Goal: Information Seeking & Learning: Understand process/instructions

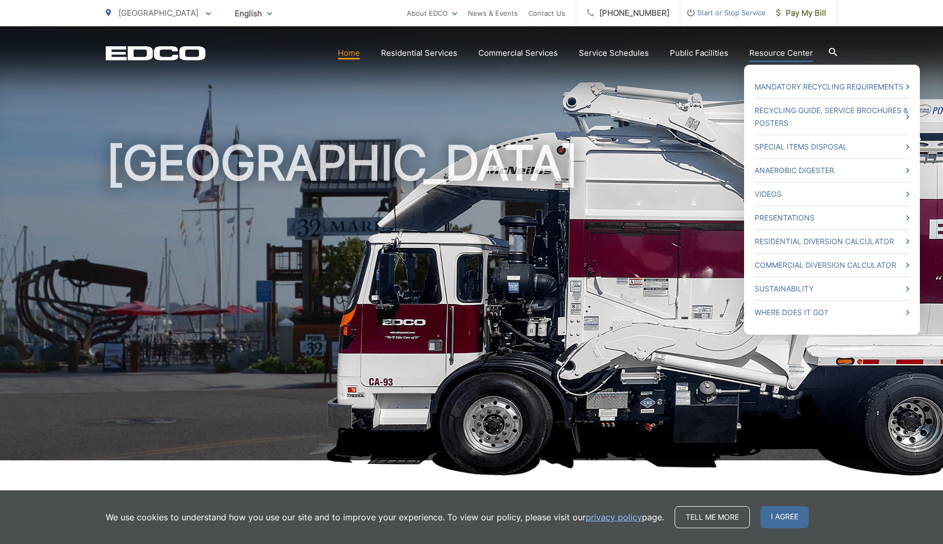
click at [807, 305] on li "Where Does it Go?" at bounding box center [832, 310] width 155 height 18
click at [803, 309] on link "Where Does it Go?" at bounding box center [832, 312] width 155 height 13
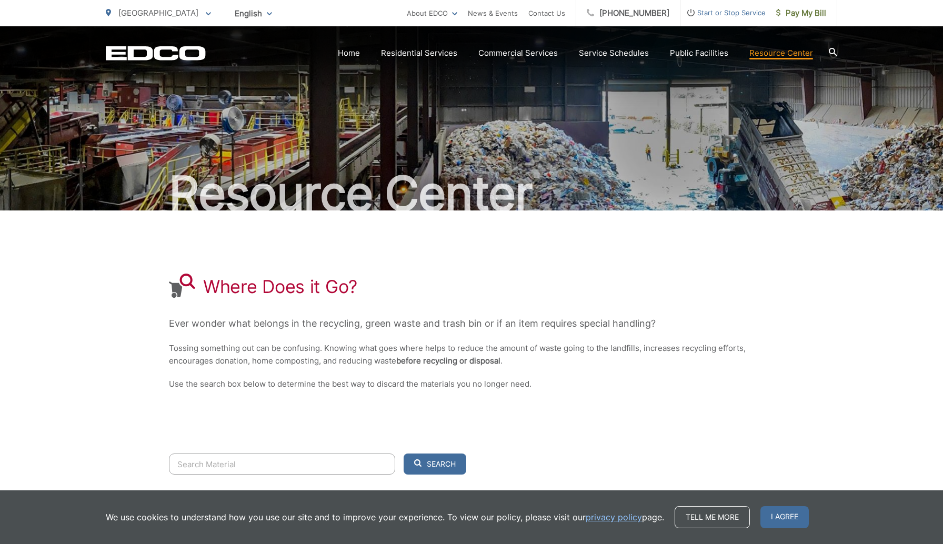
click at [201, 461] on input "Search" at bounding box center [282, 464] width 226 height 21
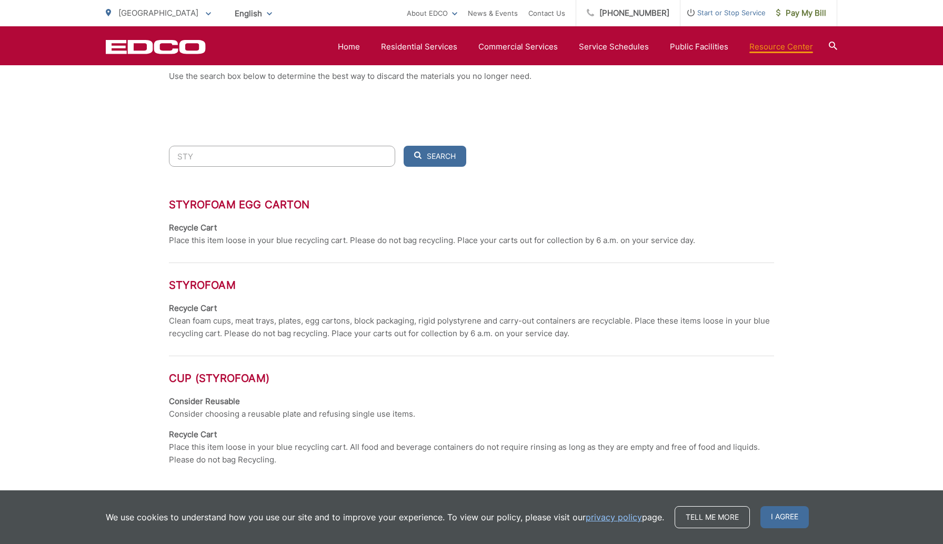
scroll to position [333, 0]
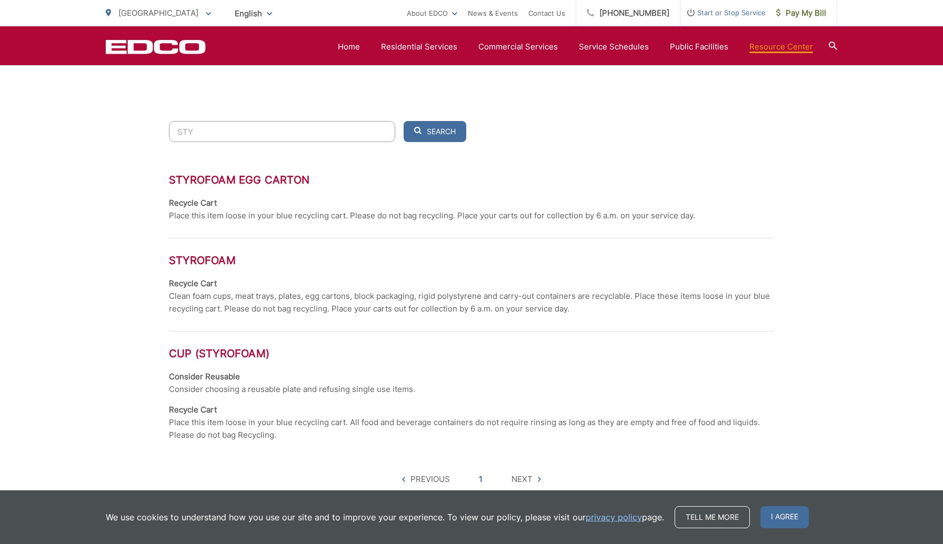
type input "STY"
click at [782, 510] on span "I agree" at bounding box center [785, 517] width 48 height 22
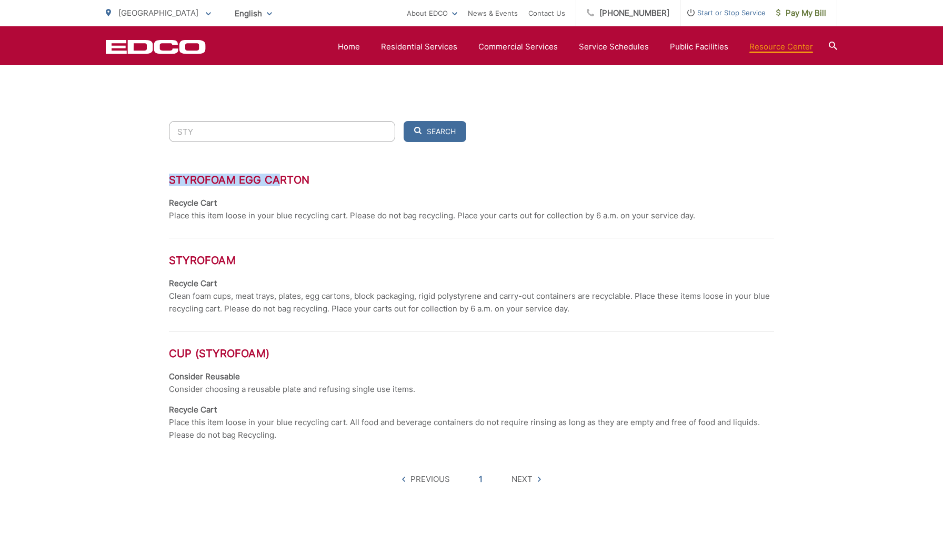
drag, startPoint x: 282, startPoint y: 176, endPoint x: 167, endPoint y: 185, distance: 115.1
click at [167, 185] on div "Resource Center Where Does it Go? Ever wonder what belongs in the recycling, gr…" at bounding box center [471, 121] width 943 height 855
click at [360, 54] on section "Home Residential Services Curbside Pickup Recycling Organic Recycling Trash Hou…" at bounding box center [522, 47] width 632 height 20
click at [359, 47] on link "Home" at bounding box center [349, 47] width 22 height 13
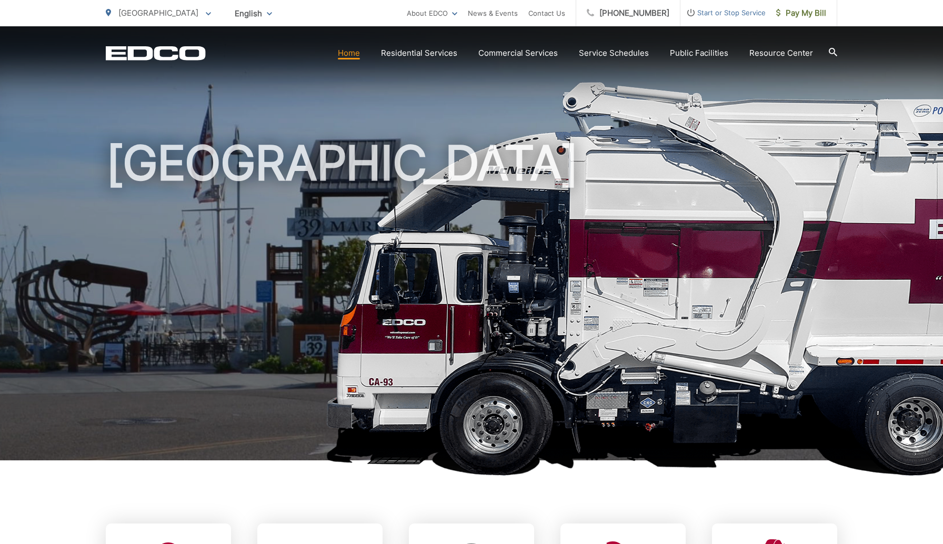
scroll to position [351, 0]
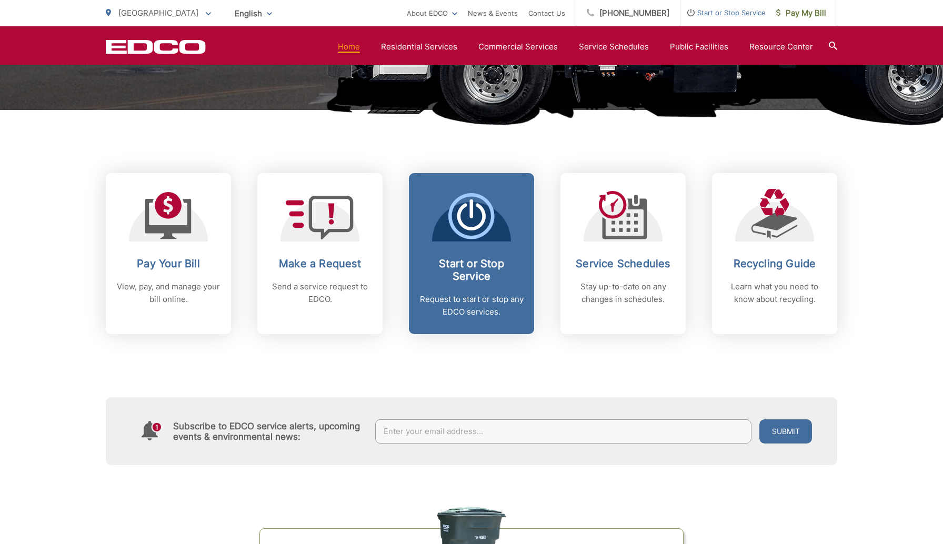
click at [463, 270] on h2 "Start or Stop Service" at bounding box center [471, 269] width 104 height 25
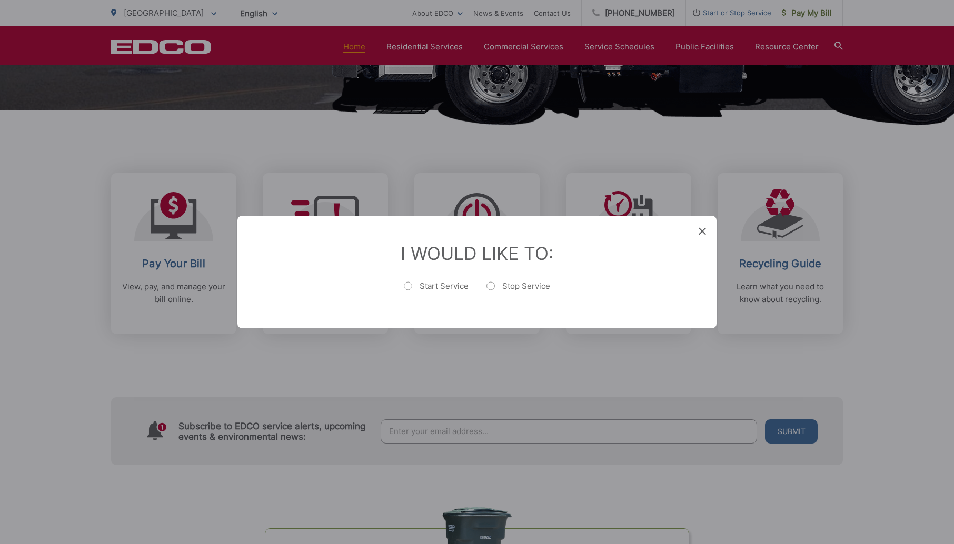
click at [513, 286] on label "Stop Service" at bounding box center [518, 291] width 64 height 21
radio input "true"
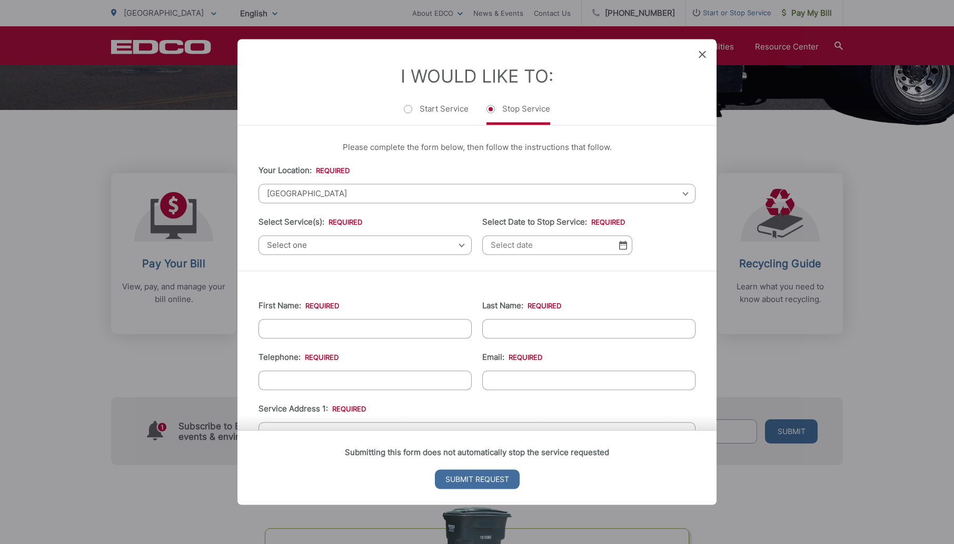
click at [291, 238] on span "Select one" at bounding box center [364, 244] width 213 height 19
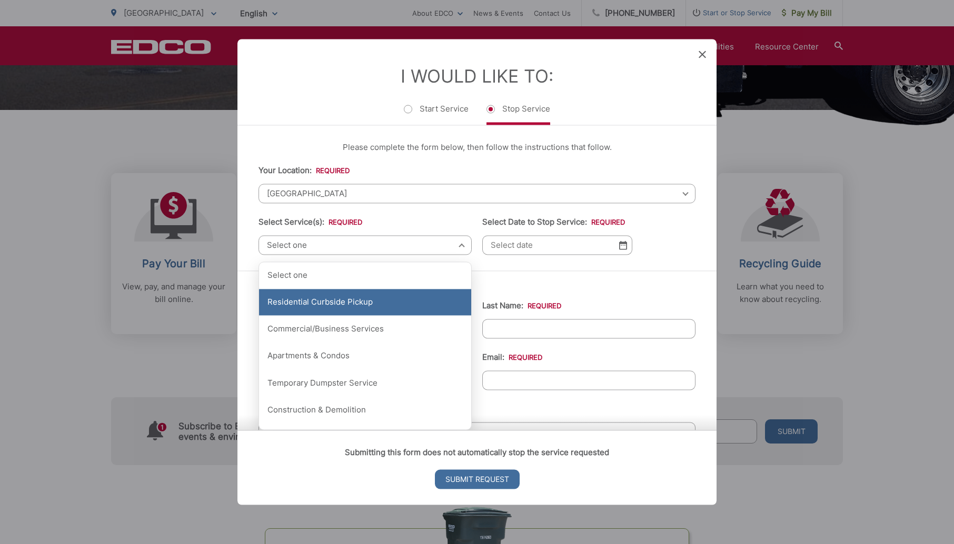
click at [310, 316] on div "Residential Curbside Pickup" at bounding box center [365, 302] width 212 height 26
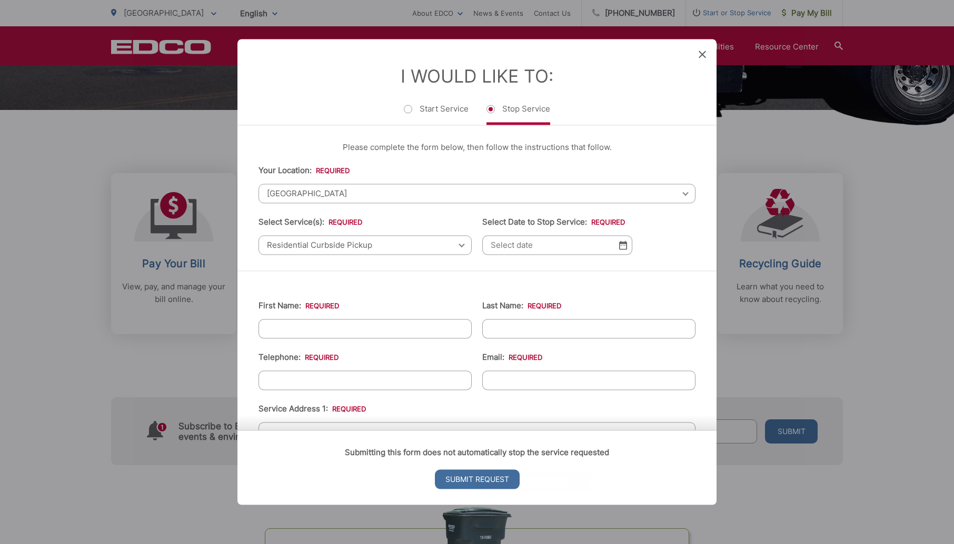
click at [493, 248] on input "Select Date to Stop Service: *" at bounding box center [557, 244] width 150 height 19
drag, startPoint x: 625, startPoint y: 56, endPoint x: 636, endPoint y: 18, distance: 39.3
click at [636, 18] on div "Entry Status None In Progress Completed None None In Progress Completed I Would…" at bounding box center [477, 272] width 954 height 544
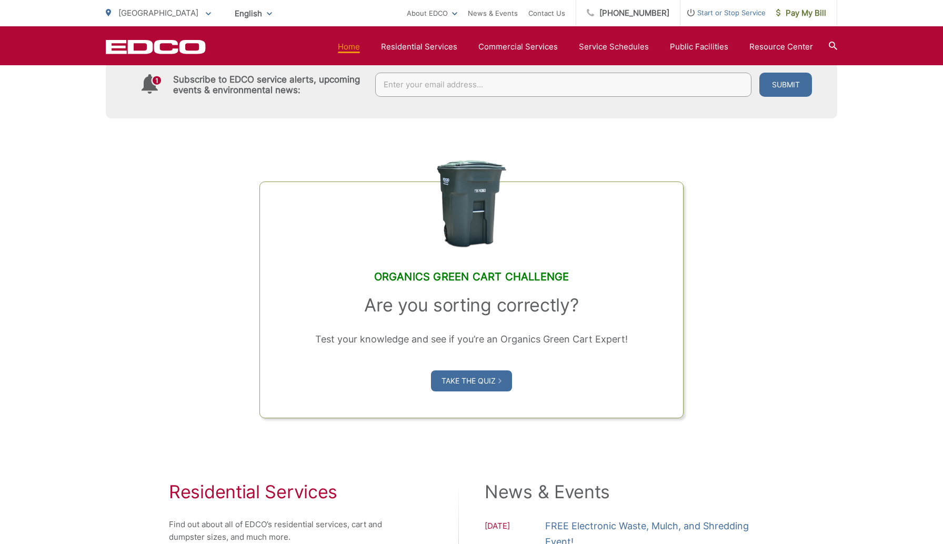
scroll to position [772, 0]
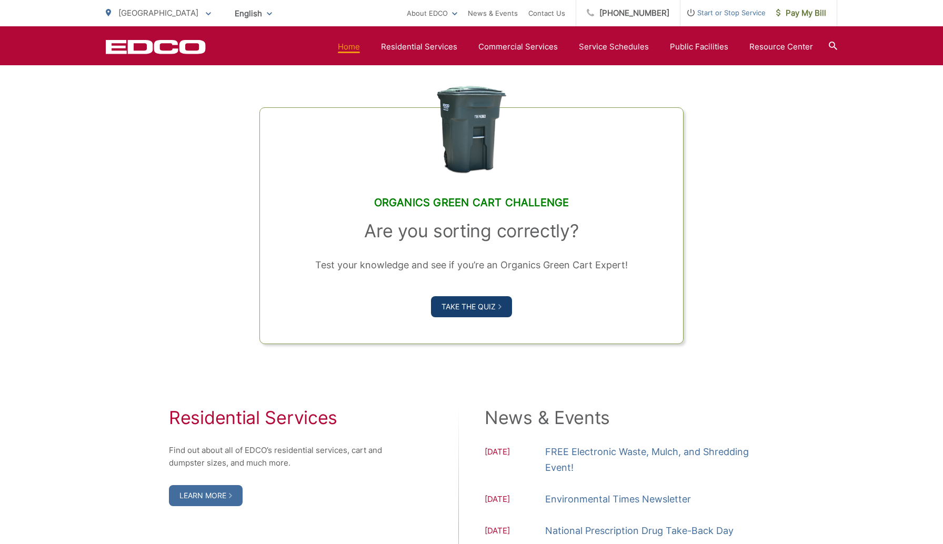
click at [456, 307] on link "Take the Quiz" at bounding box center [471, 306] width 81 height 21
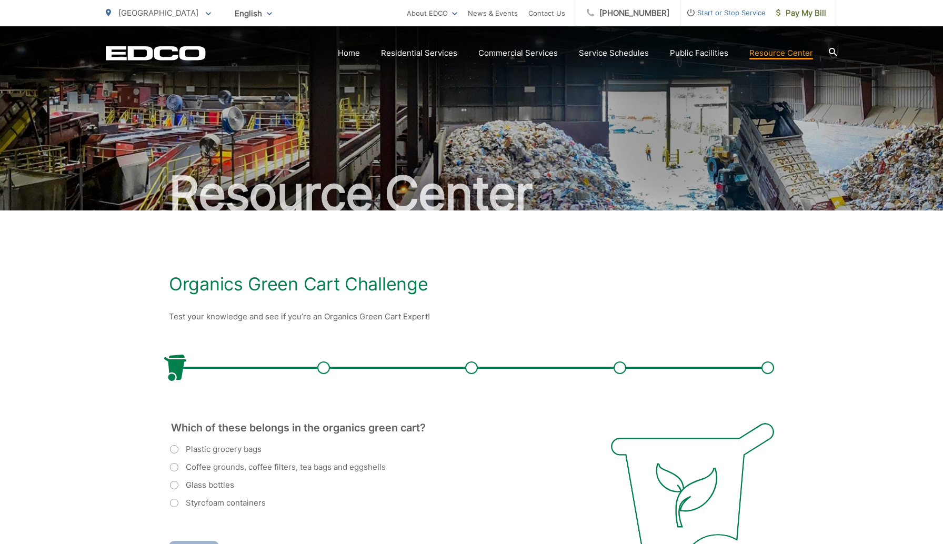
click at [278, 472] on label "Coffee grounds, coffee filters, tea bags and eggshells" at bounding box center [278, 467] width 216 height 13
radio input "true"
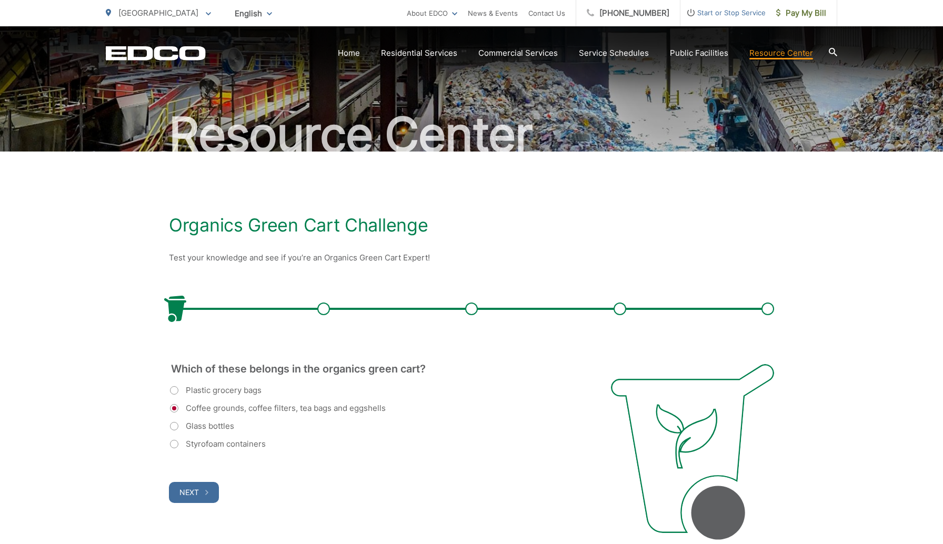
scroll to position [140, 0]
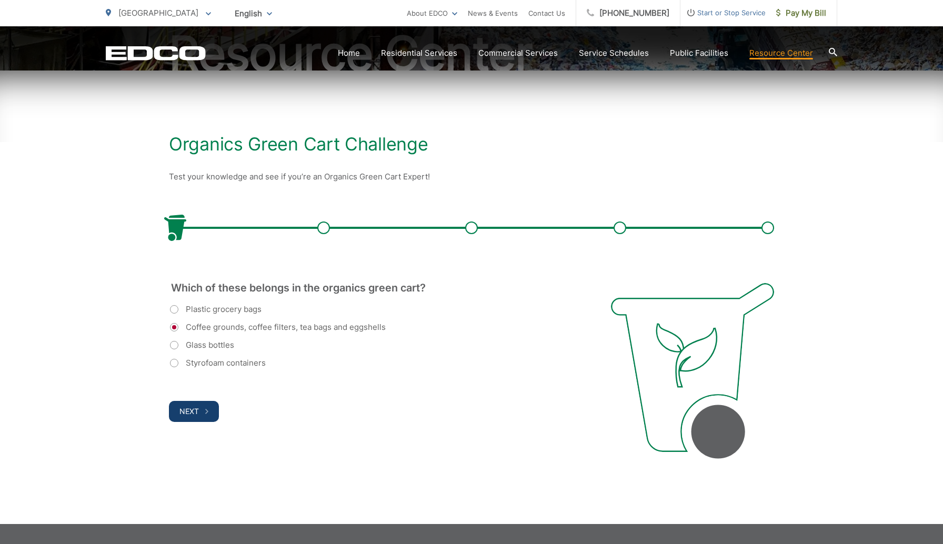
click at [198, 407] on span "Next" at bounding box center [188, 411] width 19 height 9
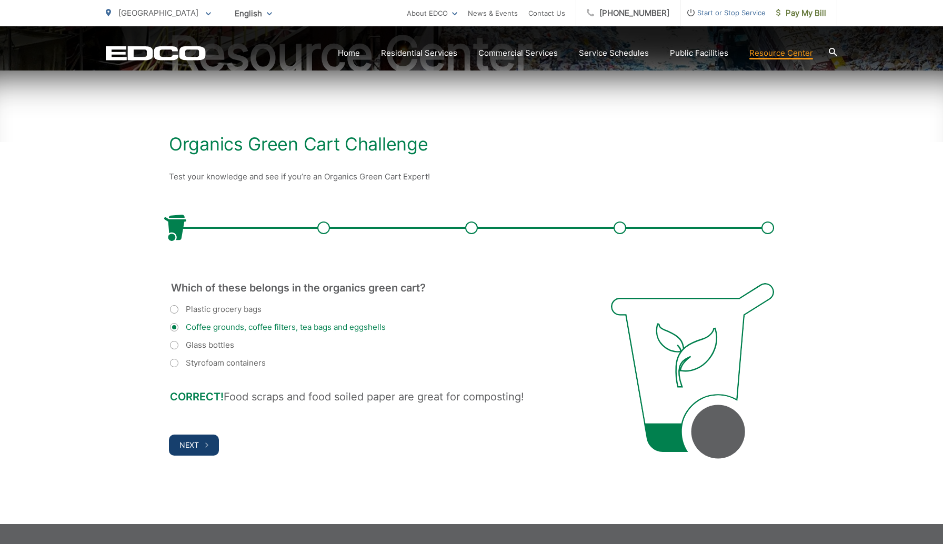
click at [207, 438] on button "Next" at bounding box center [194, 445] width 50 height 21
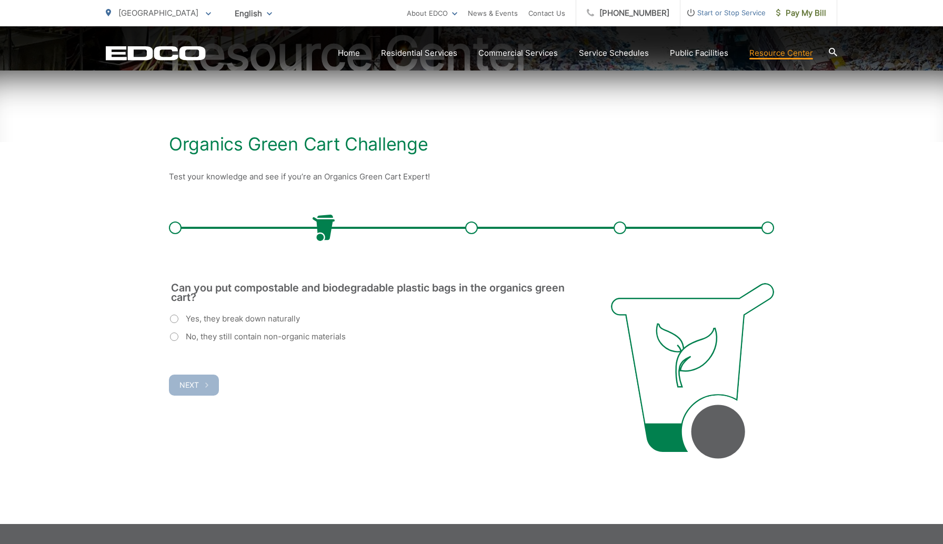
click at [249, 344] on div "Can you put compostable and biodegradable plastic bags in the organics green ca…" at bounding box center [377, 339] width 416 height 113
click at [253, 339] on label "No, they still contain non-organic materials" at bounding box center [258, 337] width 176 height 13
radio input "true"
click at [192, 390] on button "Next" at bounding box center [194, 385] width 50 height 21
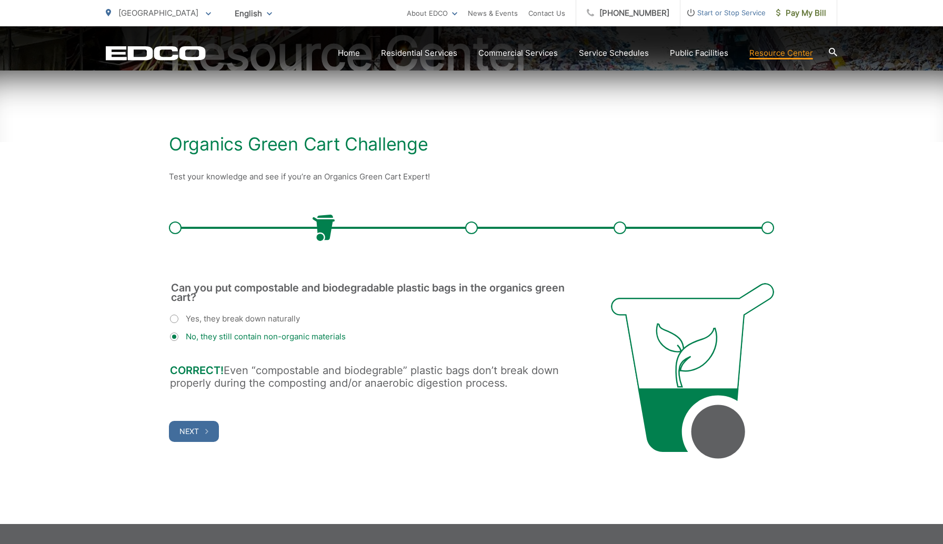
click at [200, 416] on div "Can you put compostable and biodegradable plastic bags in the organics green ca…" at bounding box center [377, 362] width 416 height 159
click at [185, 435] on span "Next" at bounding box center [188, 431] width 19 height 9
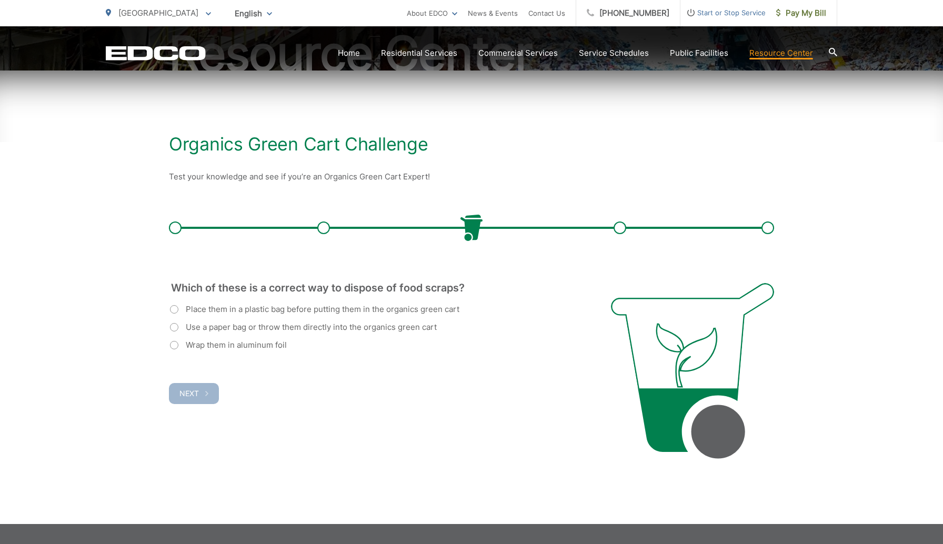
click at [256, 326] on label "Use a paper bag or throw them directly into the organics green cart" at bounding box center [303, 327] width 267 height 13
radio input "true"
click at [196, 386] on button "Next" at bounding box center [194, 393] width 50 height 21
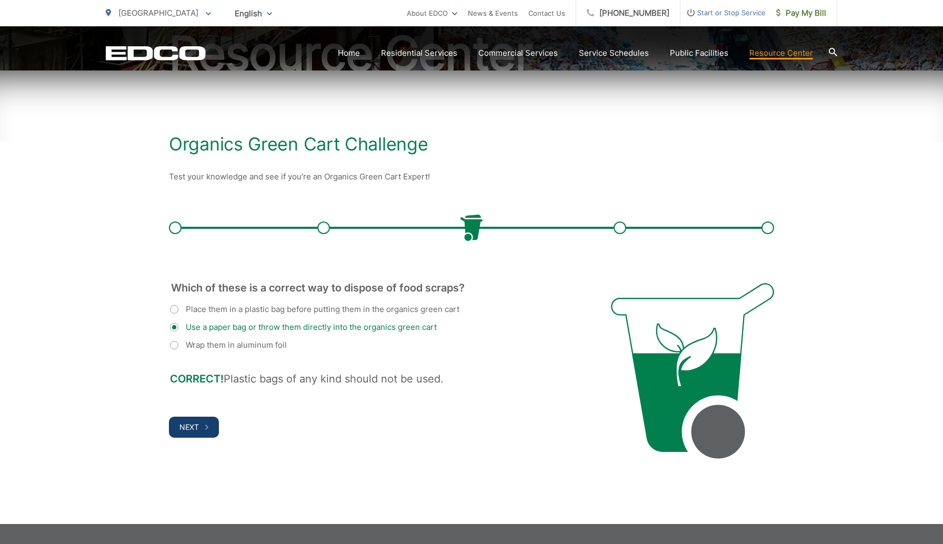
click at [197, 426] on span "Next" at bounding box center [188, 427] width 19 height 9
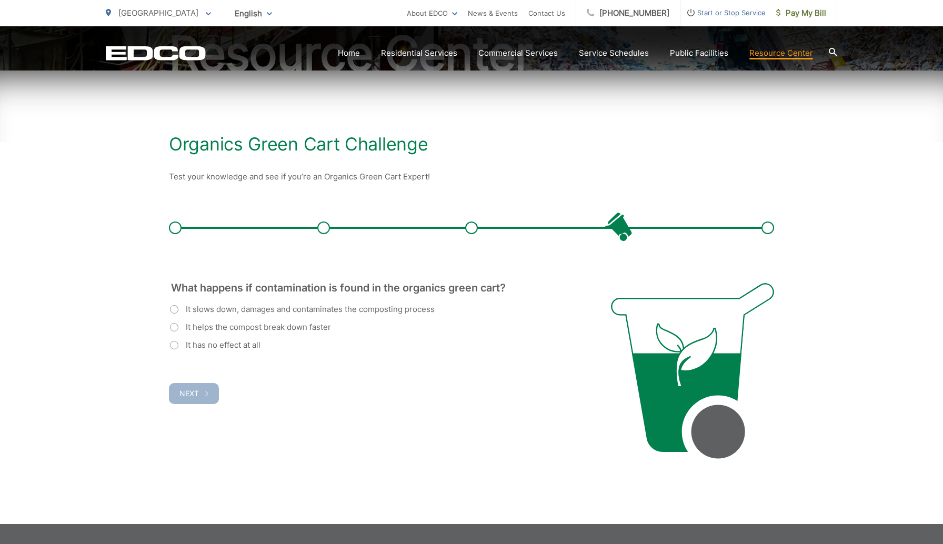
drag, startPoint x: 261, startPoint y: 331, endPoint x: 254, endPoint y: 312, distance: 20.3
click at [256, 319] on div "It slows down, damages and contaminates the composting process It helps the com…" at bounding box center [377, 327] width 414 height 48
click at [383, 407] on div "Which of these belongs in the organics green cart? (Required) Plastic grocery b…" at bounding box center [377, 372] width 416 height 178
click at [318, 313] on label "It slows down, damages and contaminates the composting process" at bounding box center [302, 309] width 265 height 13
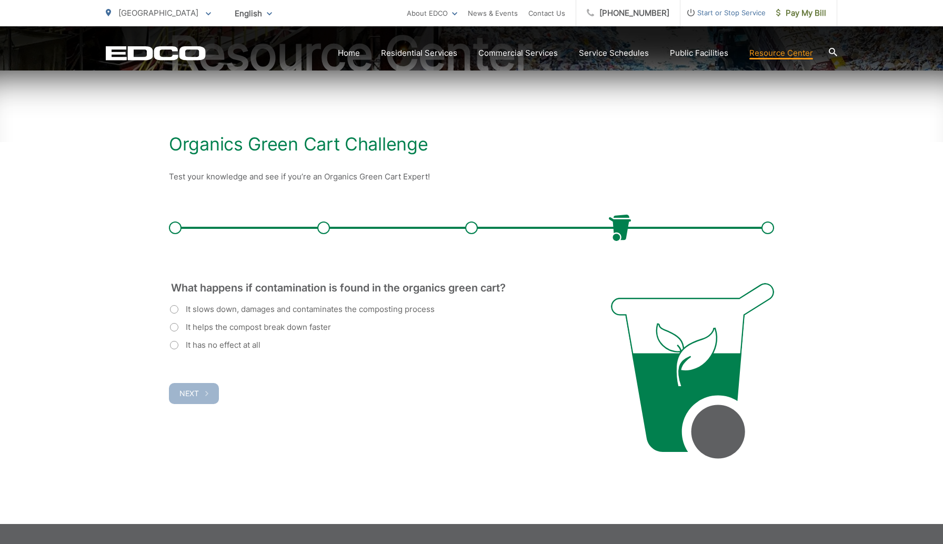
radio input "true"
click at [196, 390] on span "Next" at bounding box center [188, 393] width 19 height 9
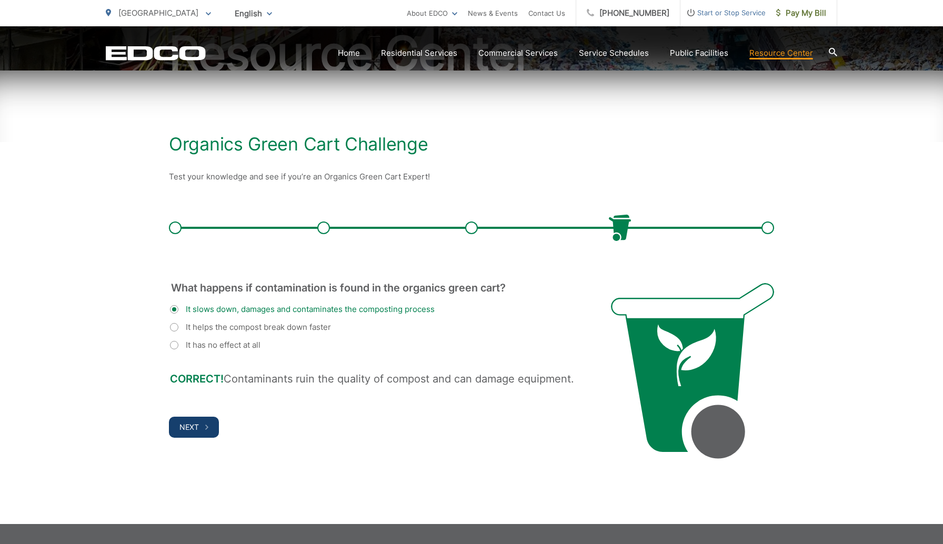
click at [211, 435] on button "Next" at bounding box center [194, 427] width 50 height 21
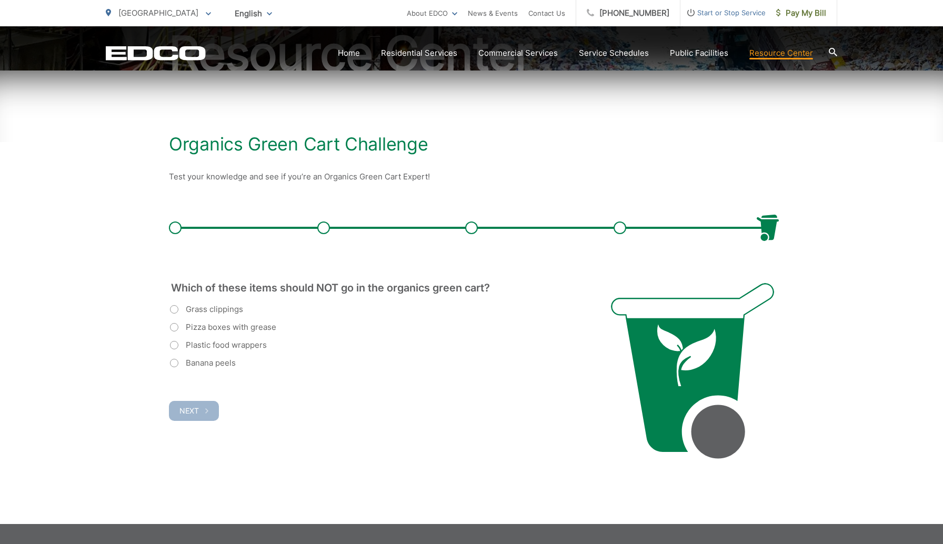
click at [233, 348] on label "Plastic food wrappers" at bounding box center [218, 345] width 97 height 13
radio input "true"
click at [194, 406] on span "Next" at bounding box center [188, 410] width 19 height 9
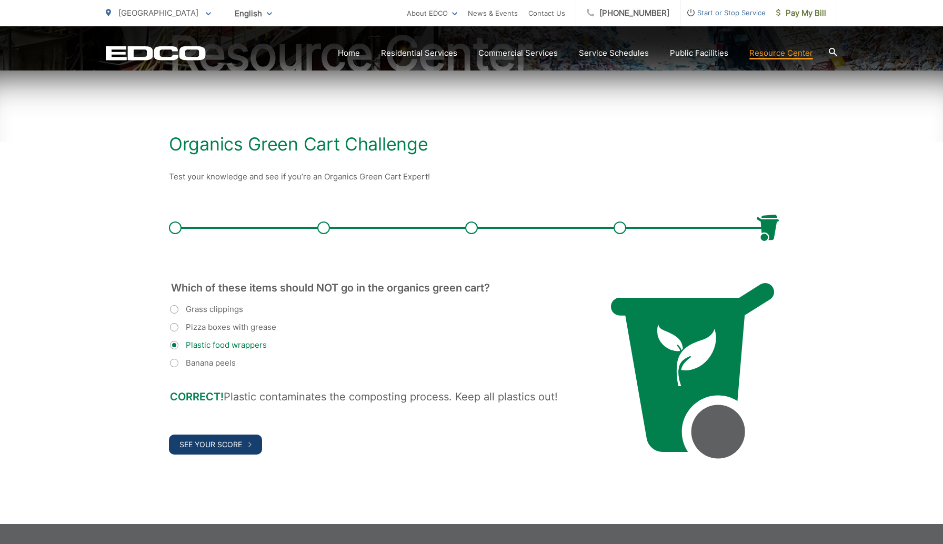
click at [203, 445] on span "See Your Score" at bounding box center [210, 444] width 63 height 9
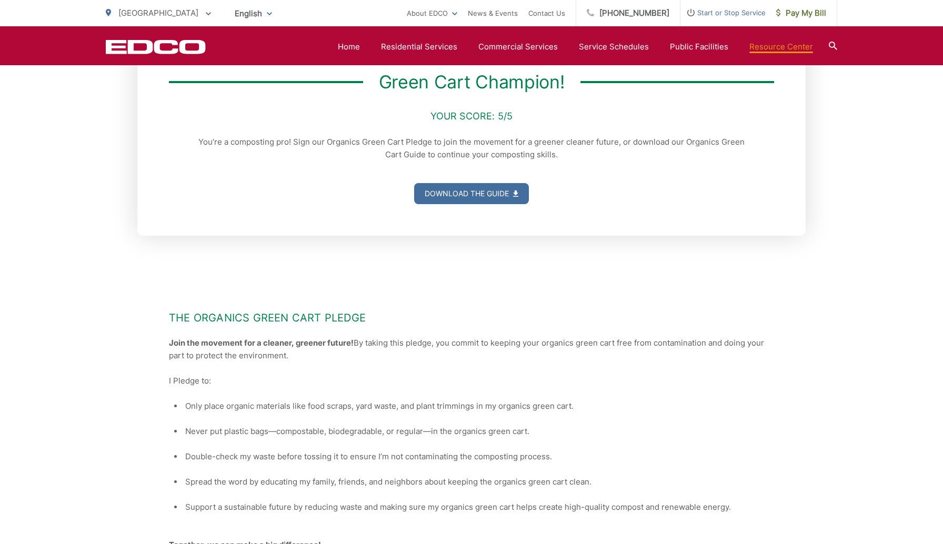
scroll to position [351, 0]
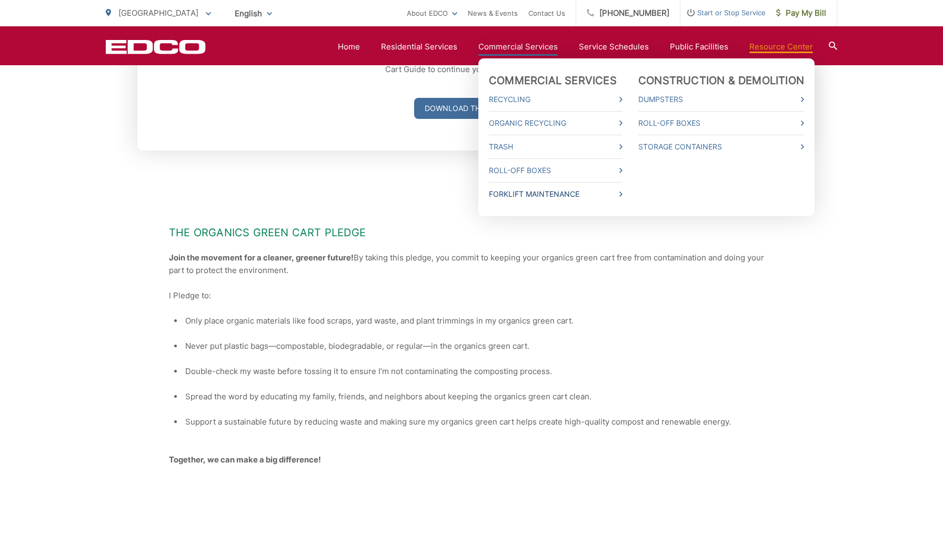
click at [517, 197] on link "Forklift Maintenance" at bounding box center [556, 194] width 134 height 13
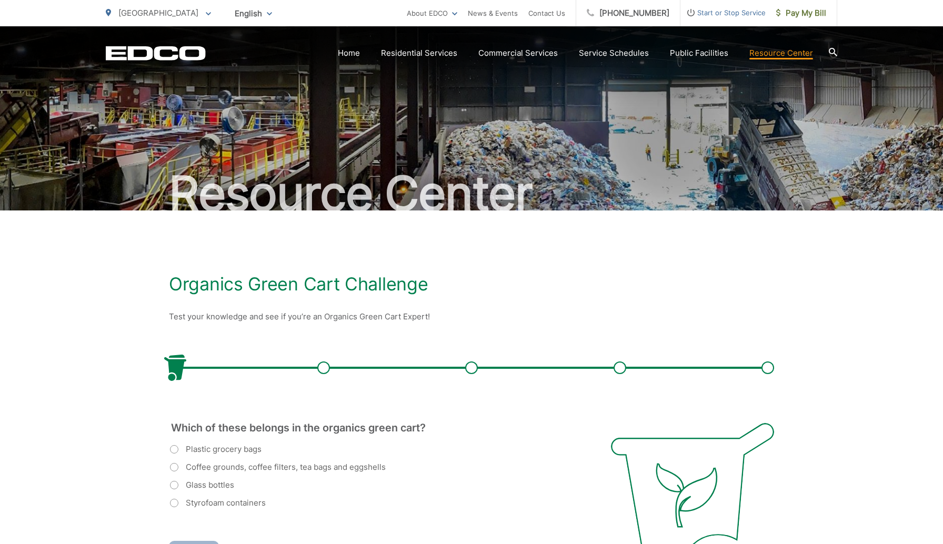
scroll to position [184, 0]
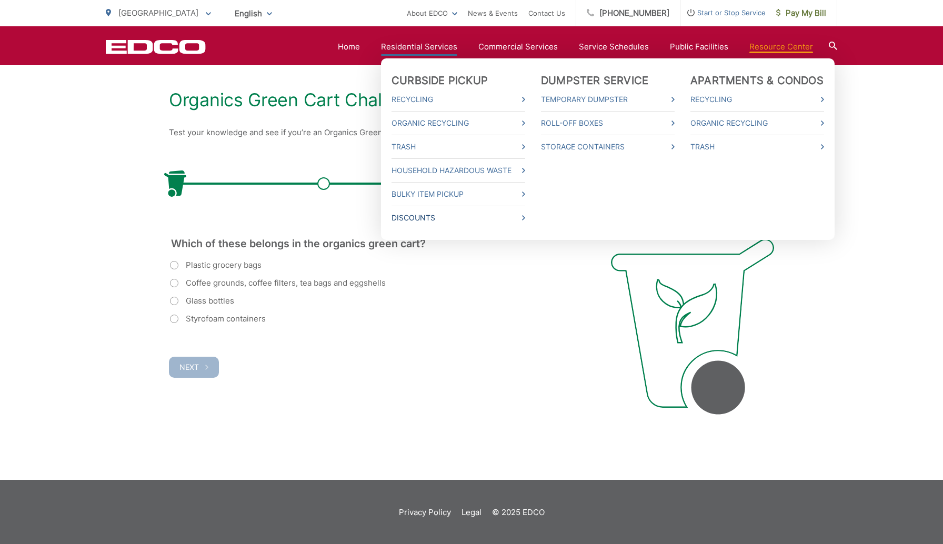
click at [437, 213] on link "Discounts" at bounding box center [459, 218] width 134 height 13
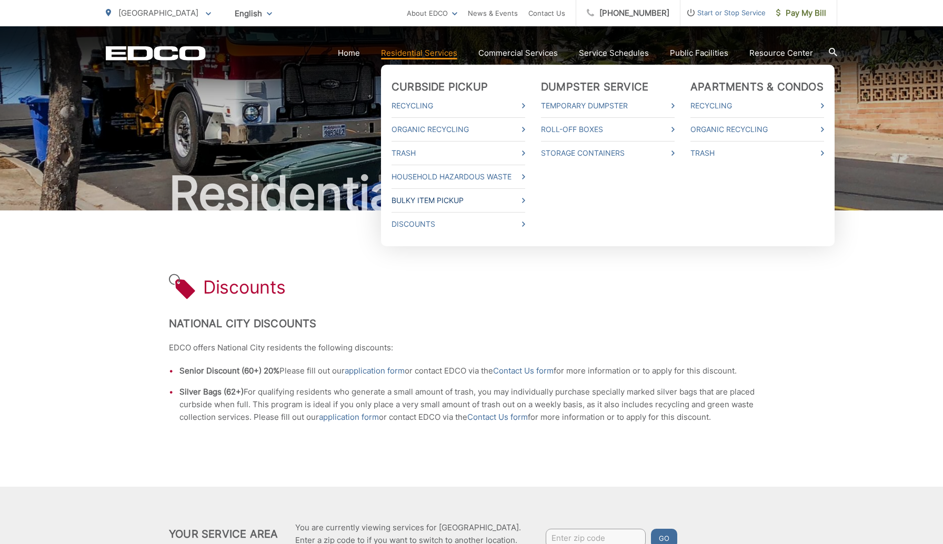
click at [441, 194] on link "Bulky Item Pickup" at bounding box center [459, 200] width 134 height 13
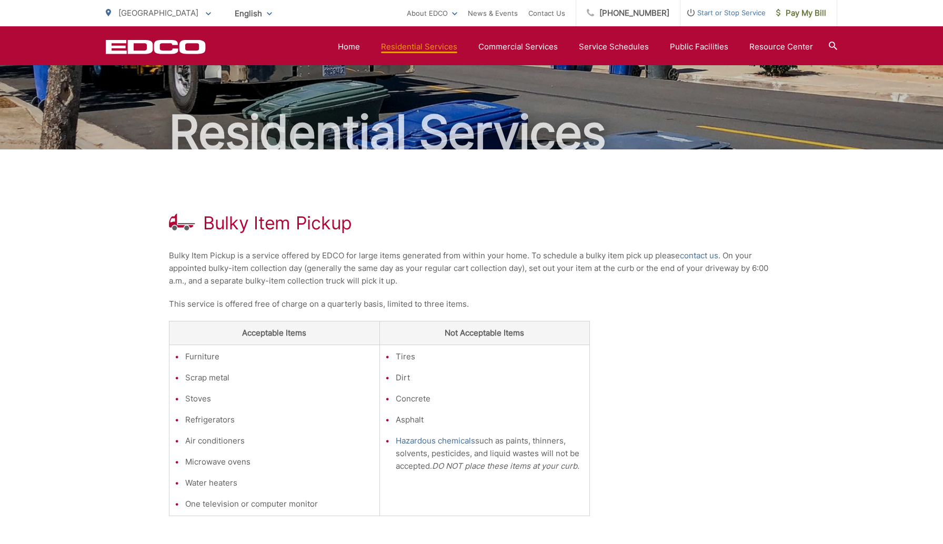
scroll to position [59, 0]
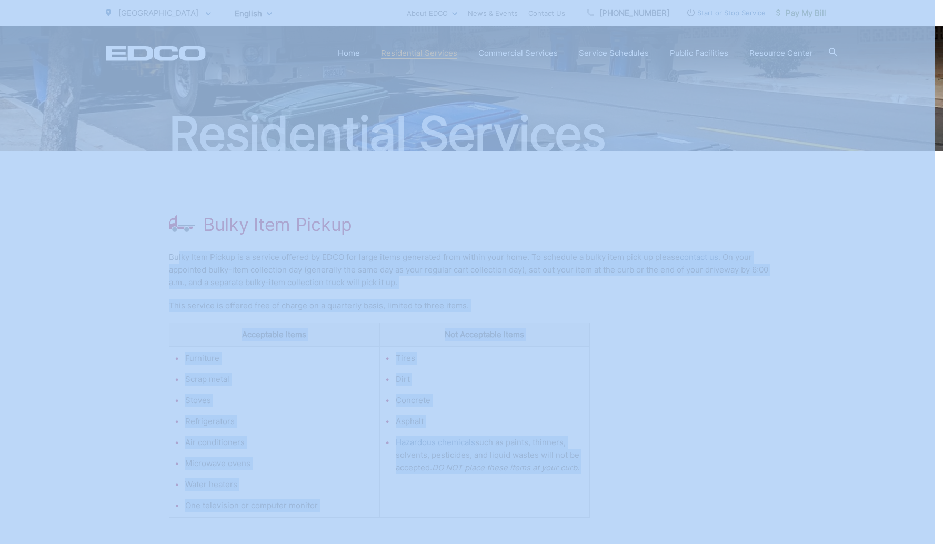
drag, startPoint x: 177, startPoint y: 261, endPoint x: 670, endPoint y: 253, distance: 492.7
click at [767, 251] on body "Home Back Home Residential Services Overview Curbside Pickup Recycling Organic …" at bounding box center [471, 213] width 943 height 544
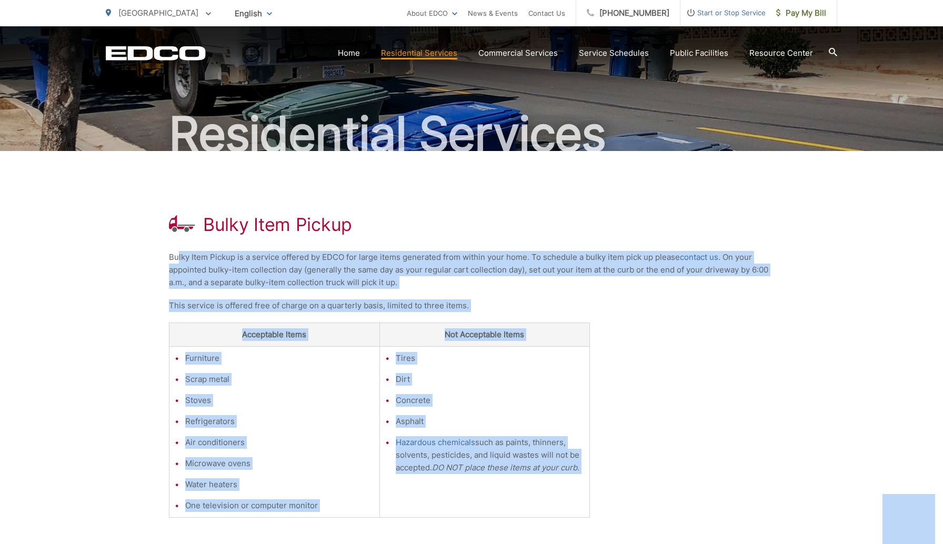
click at [471, 275] on p "Bulky Item Pickup is a service offered by EDCO for large items generated from w…" at bounding box center [471, 270] width 605 height 38
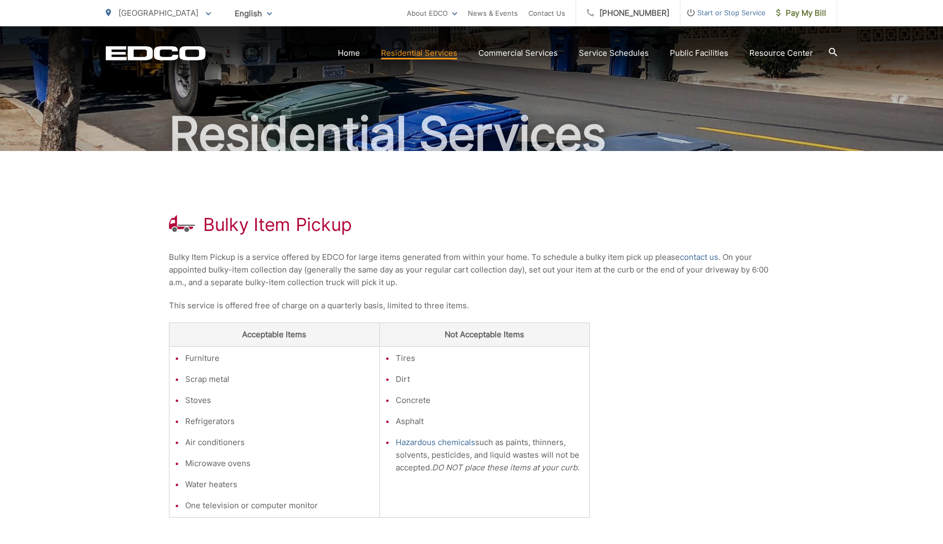
scroll to position [0, 0]
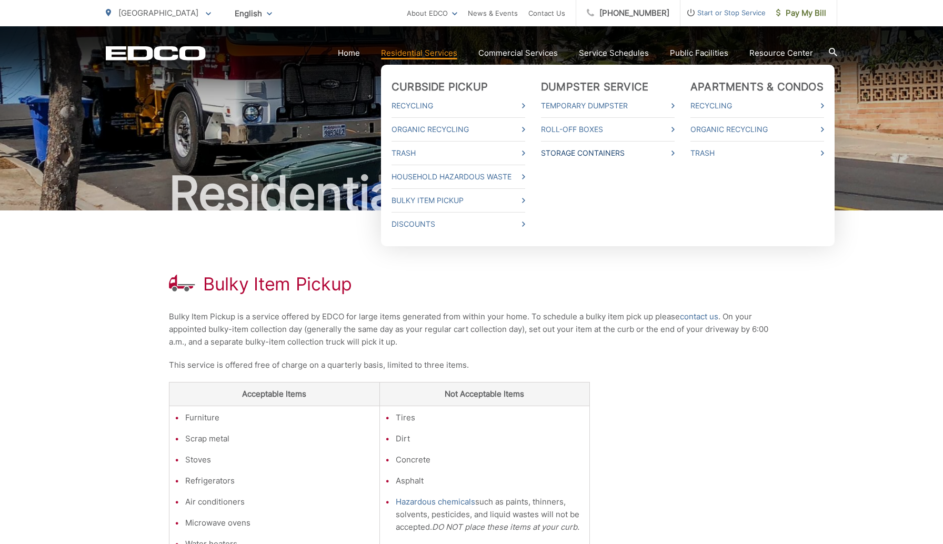
click at [586, 157] on link "Storage Containers" at bounding box center [608, 153] width 134 height 13
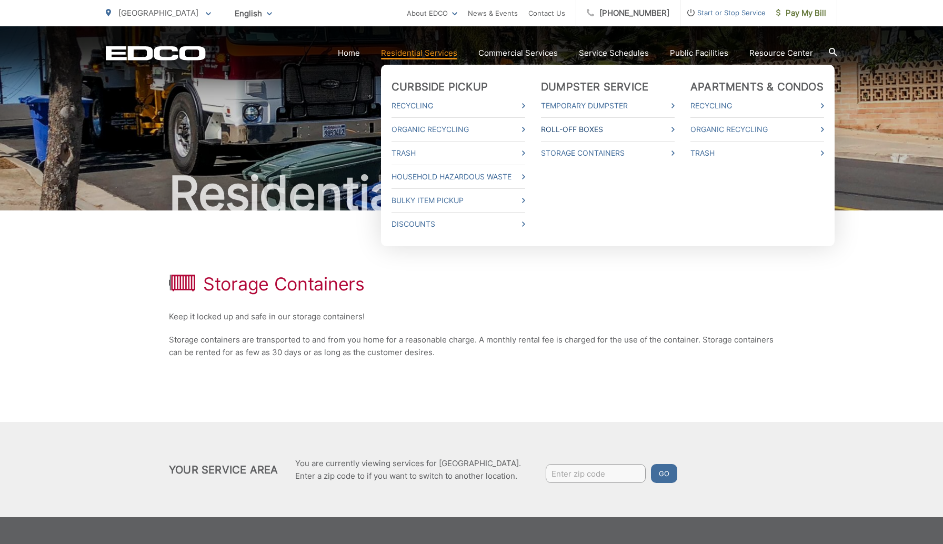
click at [575, 127] on link "Roll-Off Boxes" at bounding box center [608, 129] width 134 height 13
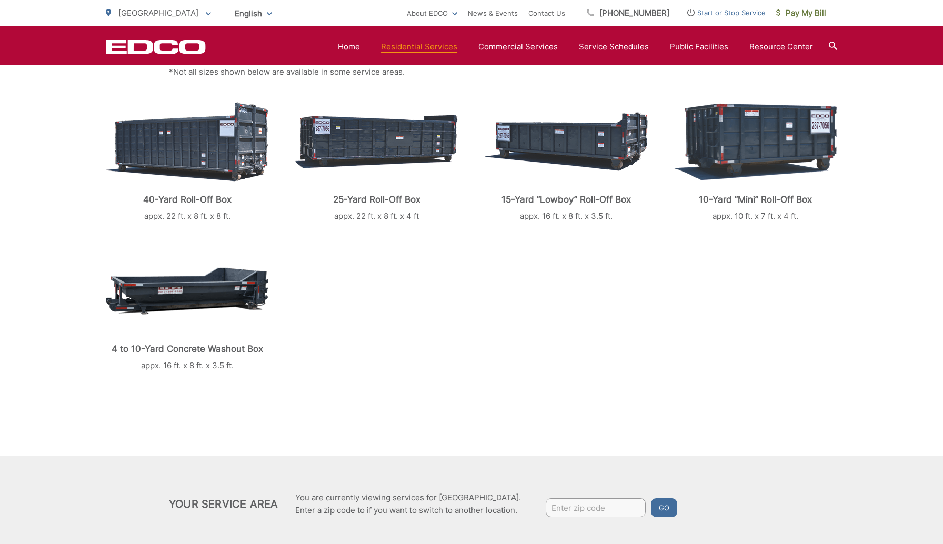
scroll to position [211, 0]
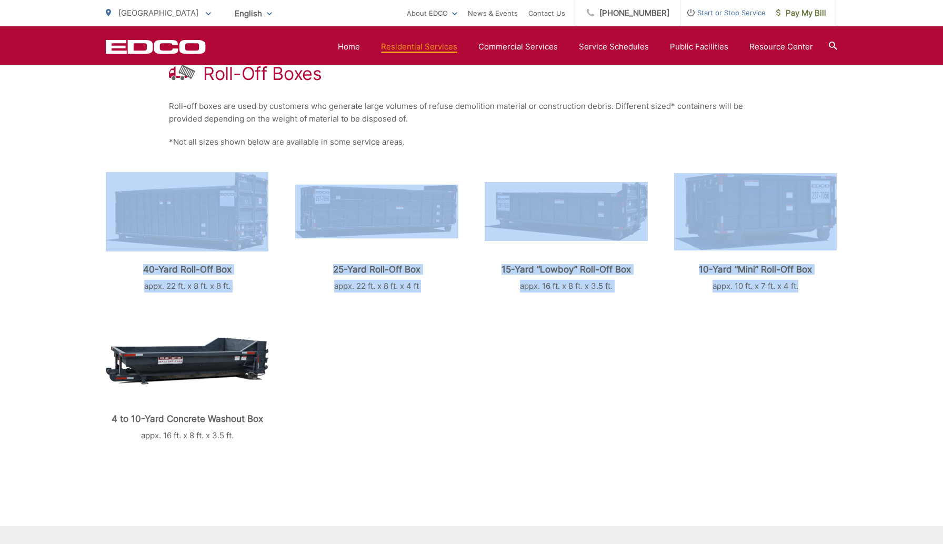
drag, startPoint x: 81, startPoint y: 175, endPoint x: 819, endPoint y: 284, distance: 746.5
click at [819, 284] on div "Roll-Off Boxes Roll-off boxes are used by customers who generate large volumes …" at bounding box center [471, 311] width 943 height 622
click at [777, 374] on div "40-Yard Roll-Off Box appx. 22 ft. x 8 ft. x 8 ft. 25-Yard Roll-Off Box appx. 22…" at bounding box center [472, 305] width 732 height 273
click at [129, 222] on img at bounding box center [187, 211] width 163 height 79
click at [107, 117] on div "Roll-Off Boxes Roll-off boxes are used by customers who generate large volumes …" at bounding box center [471, 311] width 943 height 622
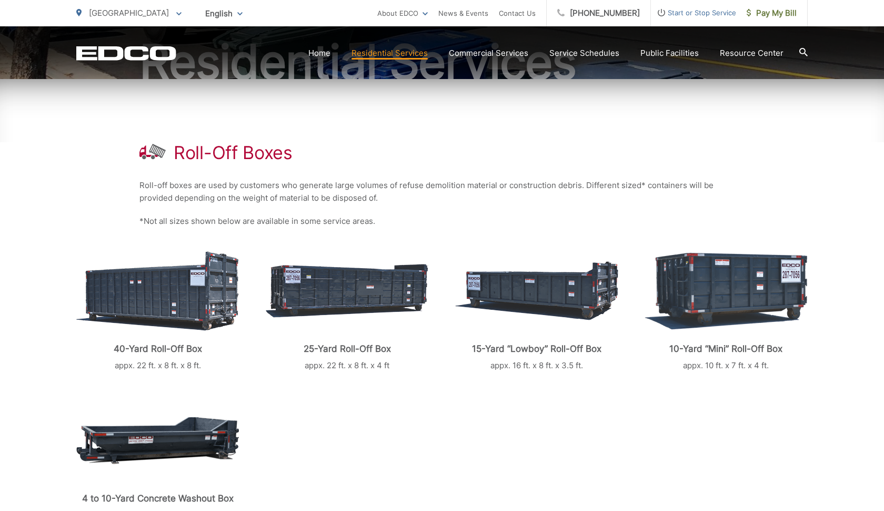
scroll to position [197, 0]
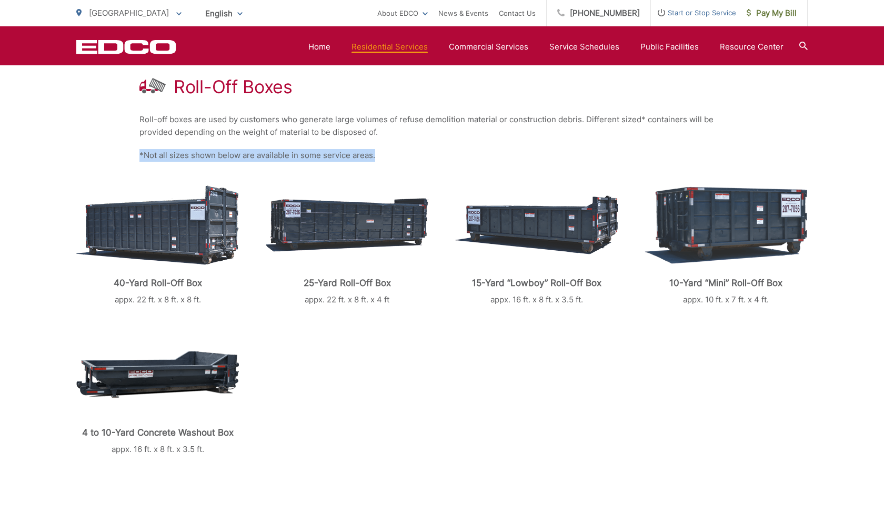
drag, startPoint x: 138, startPoint y: 156, endPoint x: 382, endPoint y: 156, distance: 243.7
click at [382, 156] on div "Roll-Off Boxes Roll-off boxes are used by customers who generate large volumes …" at bounding box center [442, 324] width 884 height 622
click at [473, 377] on div "40-Yard Roll-Off Box appx. 22 ft. x 8 ft. x 8 ft. 25-Yard Roll-Off Box appx. 22…" at bounding box center [442, 319] width 732 height 273
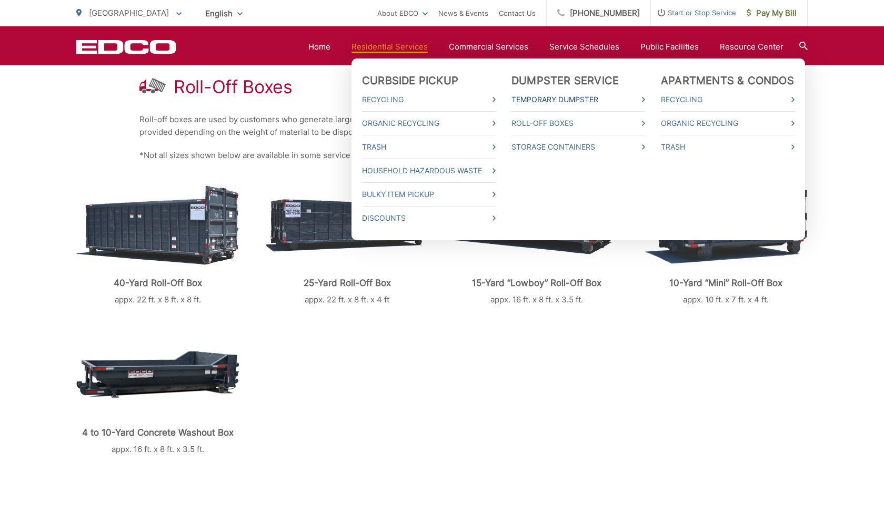
click at [596, 100] on link "Temporary Dumpster" at bounding box center [579, 99] width 134 height 13
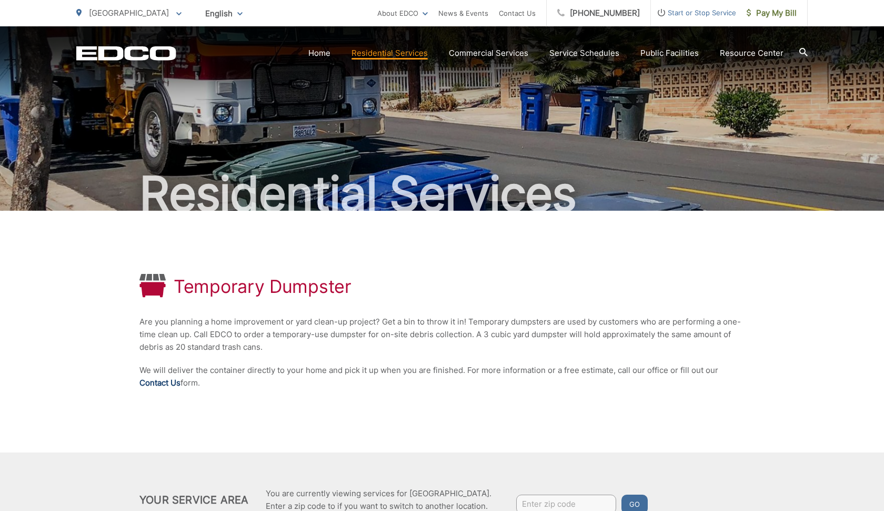
click at [155, 384] on link "Contact Us" at bounding box center [159, 382] width 41 height 13
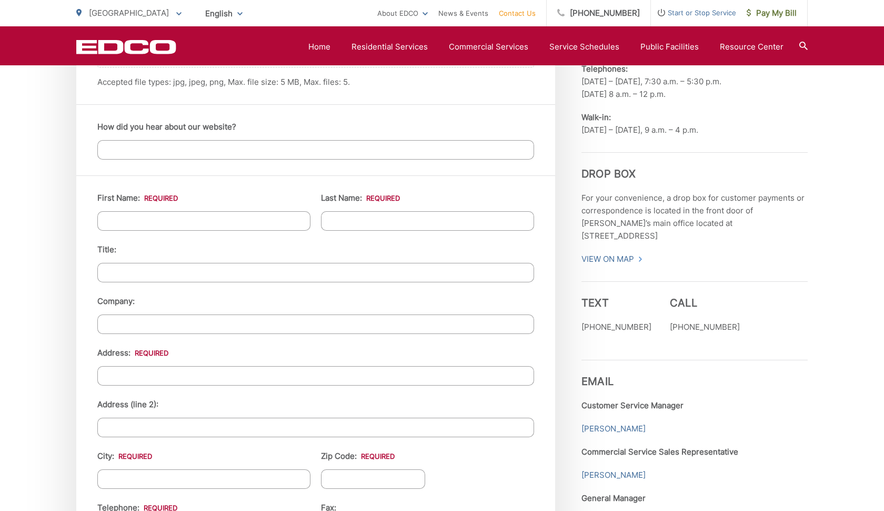
scroll to position [987, 0]
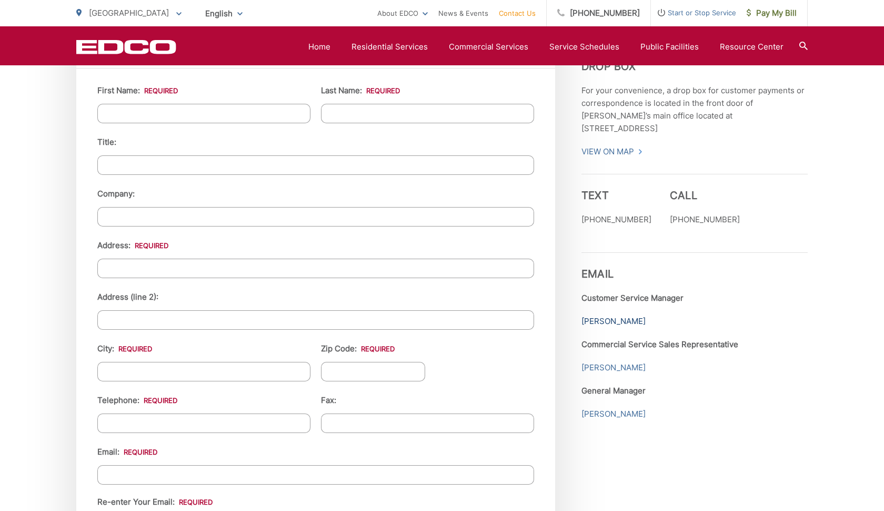
click at [625, 315] on link "[PERSON_NAME]" at bounding box center [614, 321] width 64 height 13
click at [620, 361] on link "[PERSON_NAME]" at bounding box center [614, 367] width 64 height 13
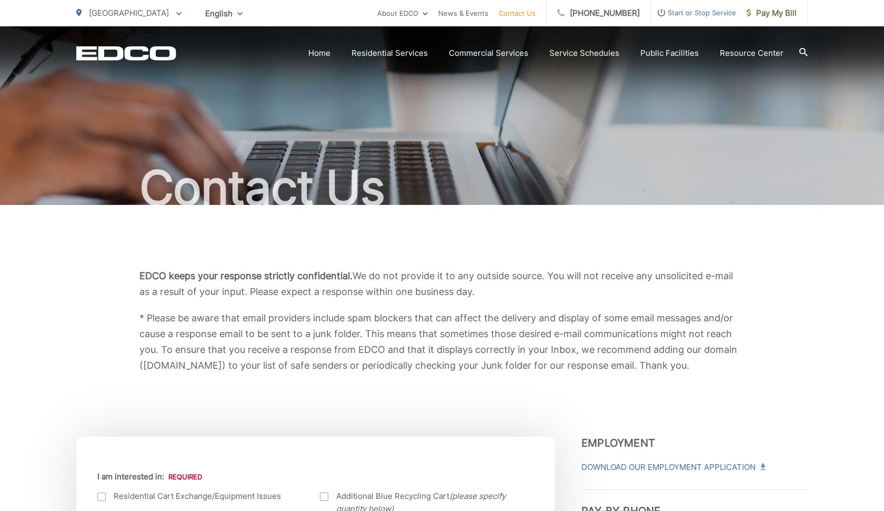
scroll to position [0, 0]
